Goal: Find specific page/section: Find specific page/section

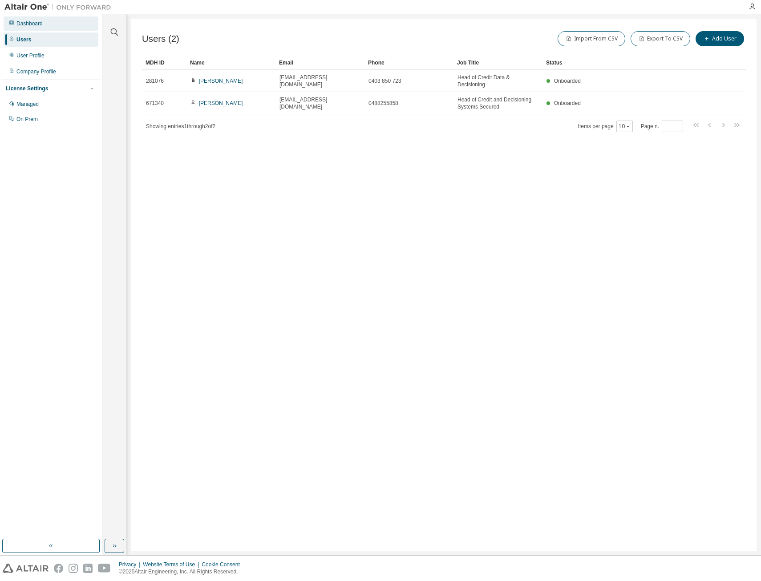
click at [28, 22] on div "Dashboard" at bounding box center [29, 23] width 26 height 7
